Goal: Information Seeking & Learning: Learn about a topic

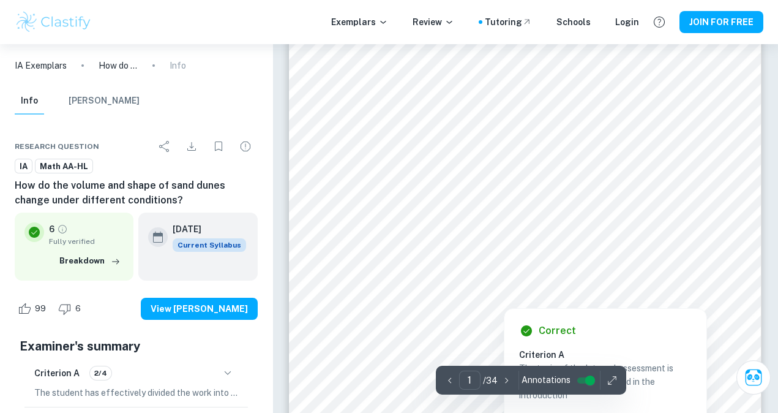
scroll to position [241, 0]
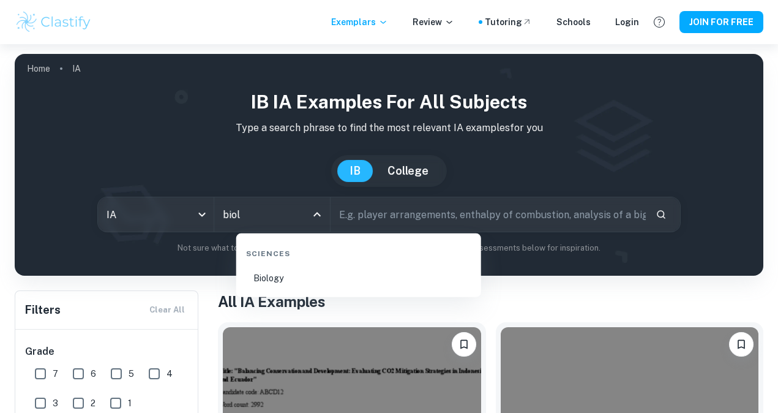
type input "biolo"
click at [314, 280] on li "Biology" at bounding box center [358, 278] width 235 height 28
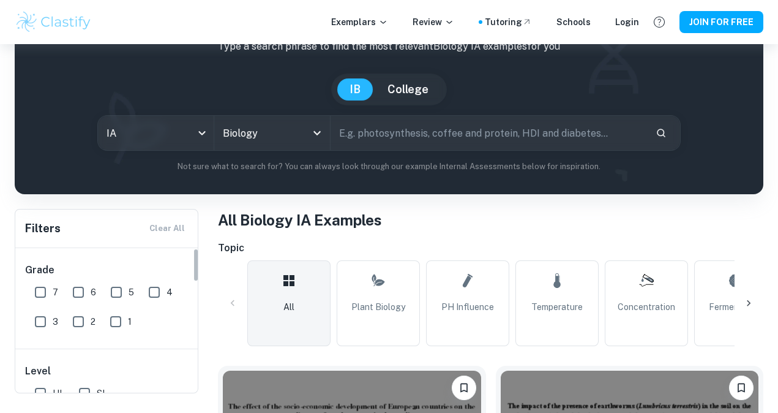
scroll to position [64, 0]
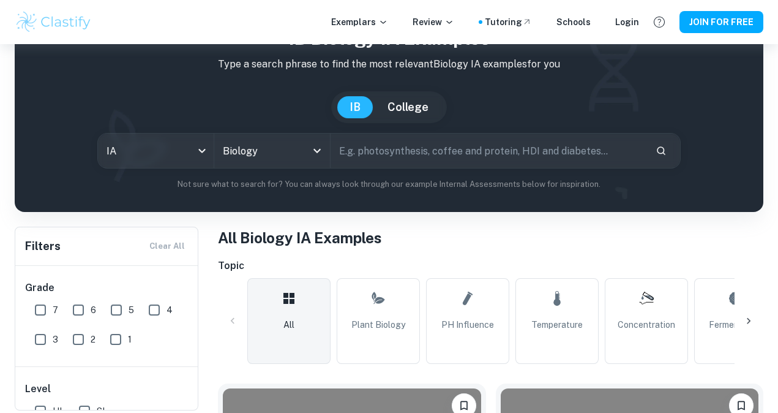
click at [440, 153] on input "text" at bounding box center [488, 151] width 315 height 34
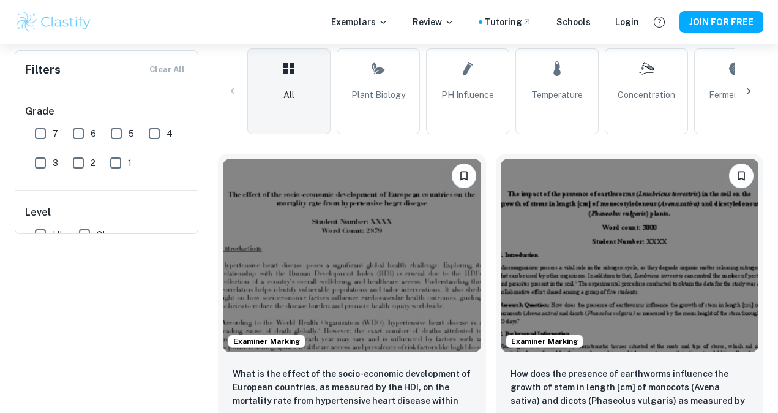
scroll to position [0, 0]
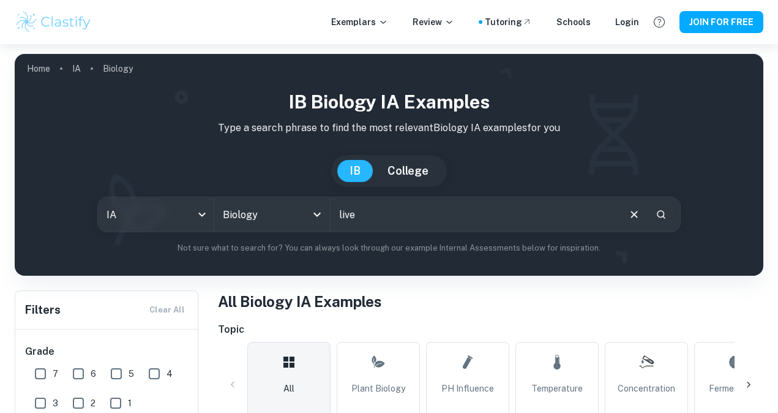
type input "live"
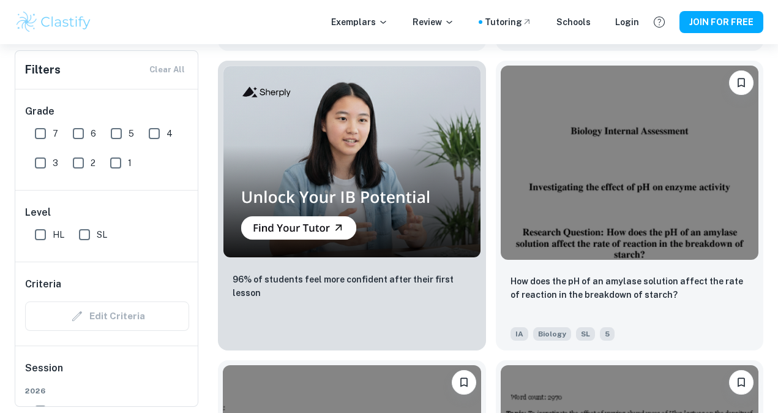
scroll to position [1209, 0]
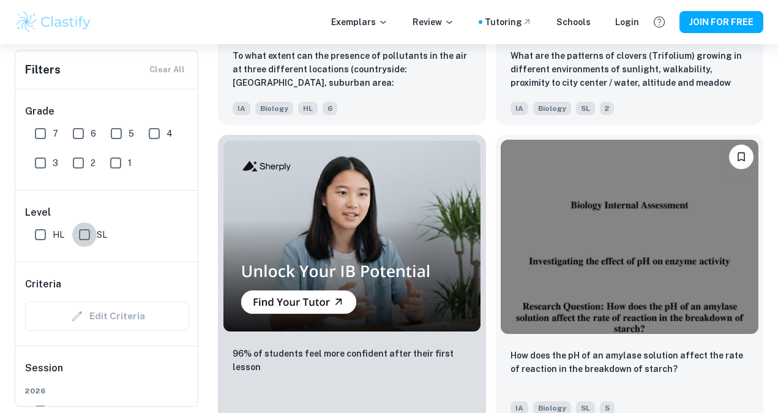
click at [85, 233] on input "SL" at bounding box center [84, 234] width 24 height 24
checkbox input "true"
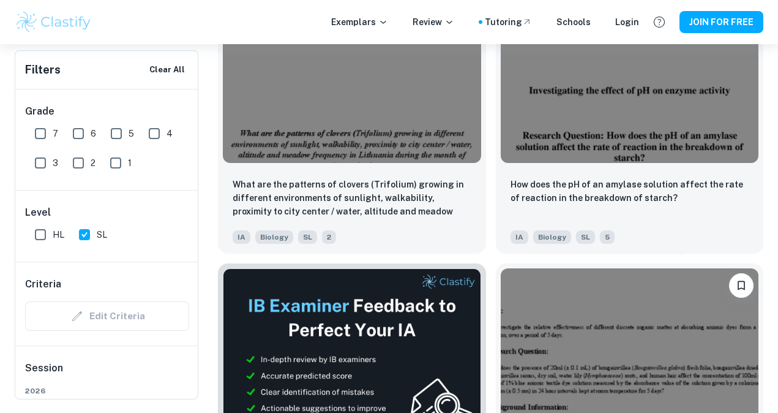
scroll to position [0, 0]
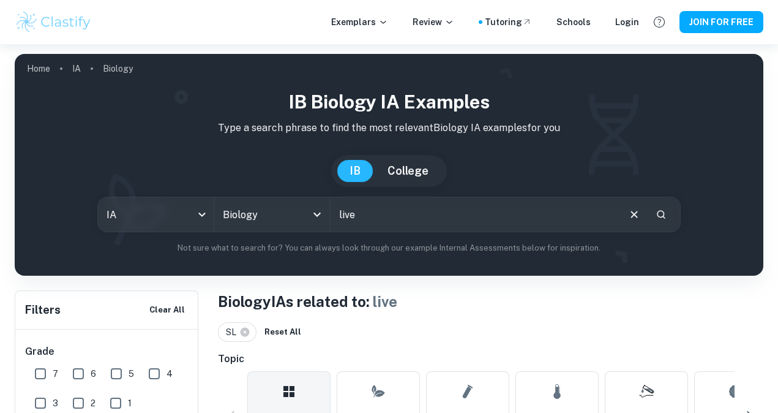
click at [359, 219] on input "live" at bounding box center [474, 214] width 287 height 34
type input "plant"
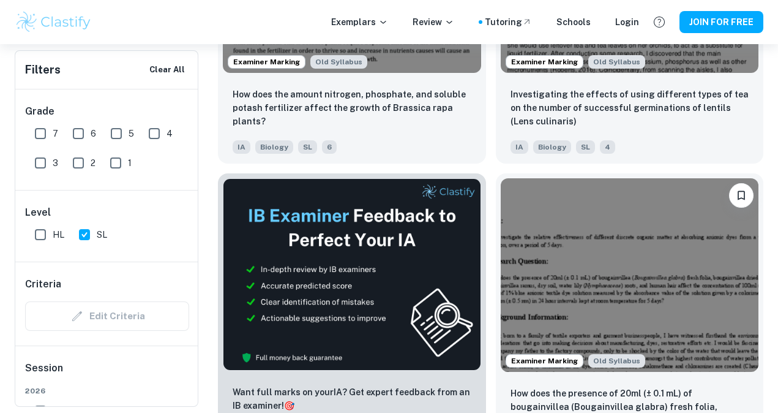
scroll to position [602, 0]
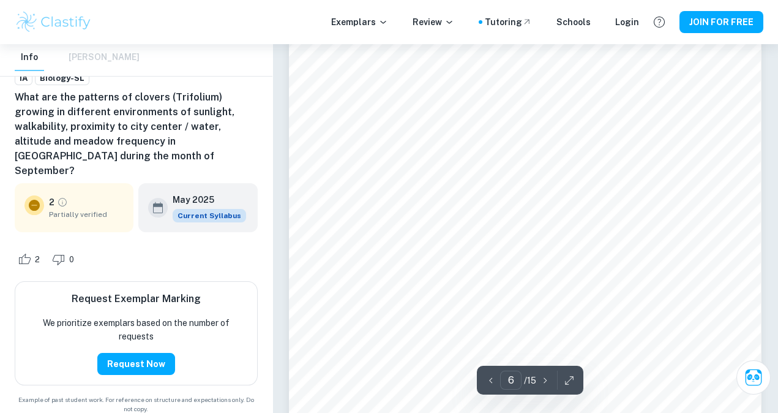
scroll to position [3483, 0]
type input "8"
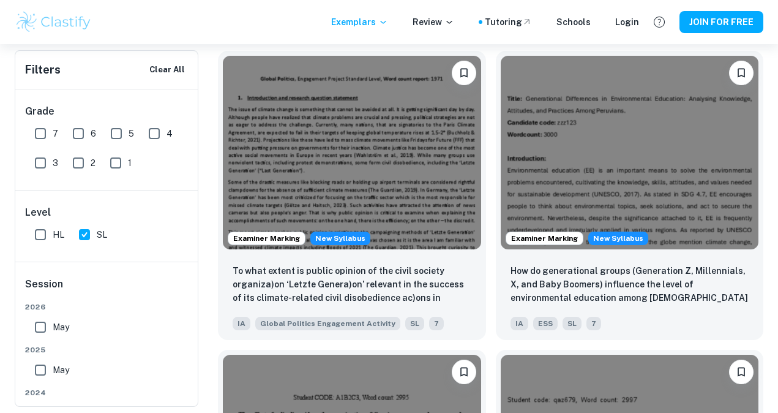
scroll to position [1496, 0]
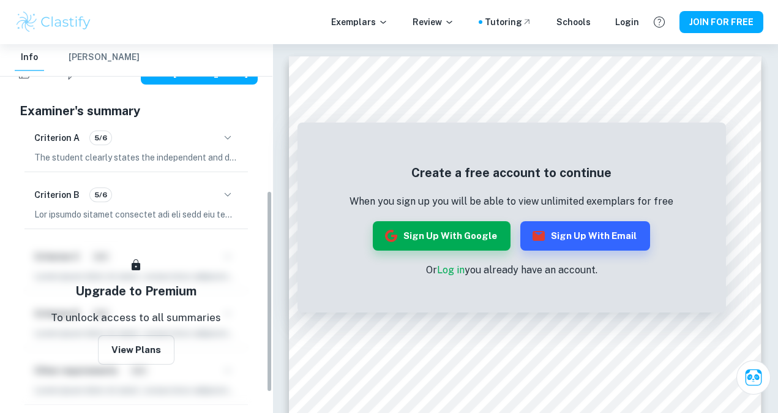
scroll to position [266, 0]
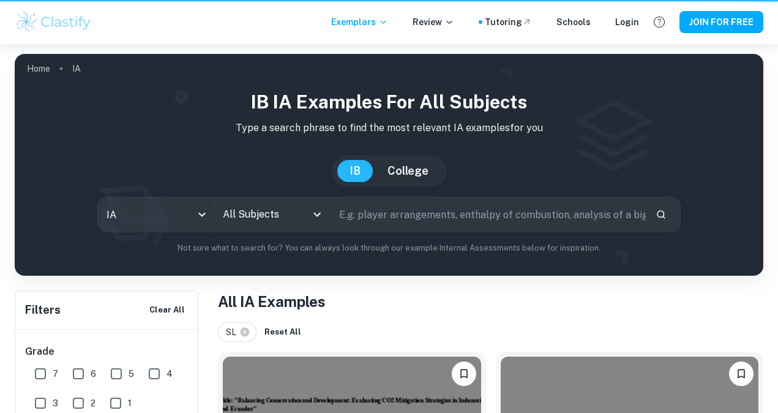
scroll to position [1496, 0]
